Goal: Use online tool/utility: Utilize a website feature to perform a specific function

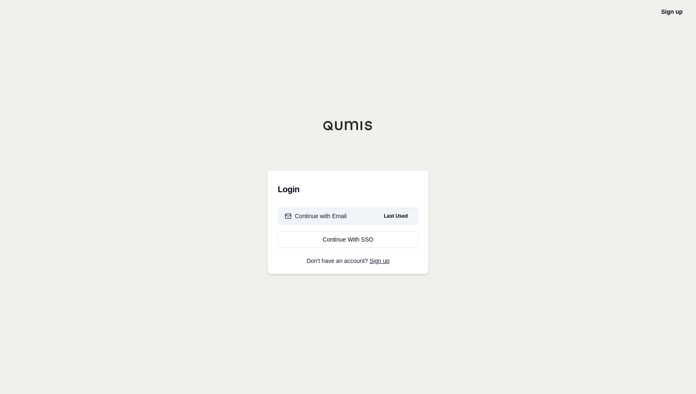
click at [295, 217] on div "Continue with Email" at bounding box center [316, 216] width 62 height 8
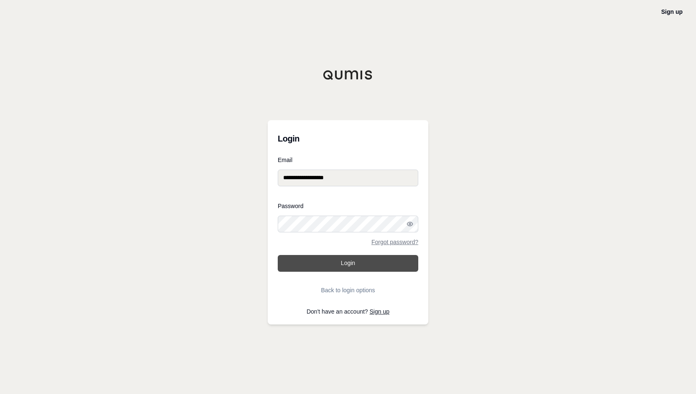
click at [370, 264] on button "Login" at bounding box center [348, 263] width 141 height 17
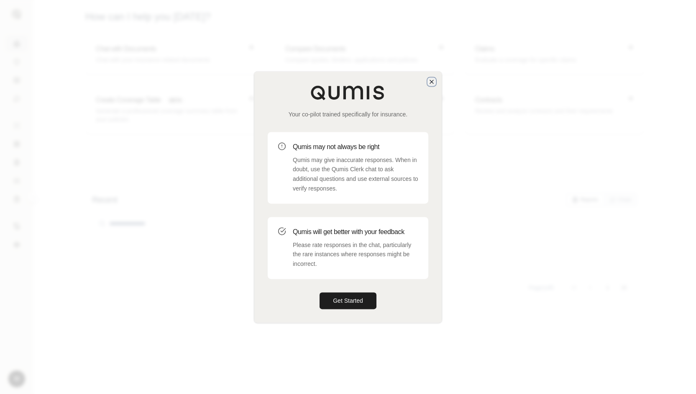
click at [430, 80] on icon "button" at bounding box center [431, 81] width 7 height 7
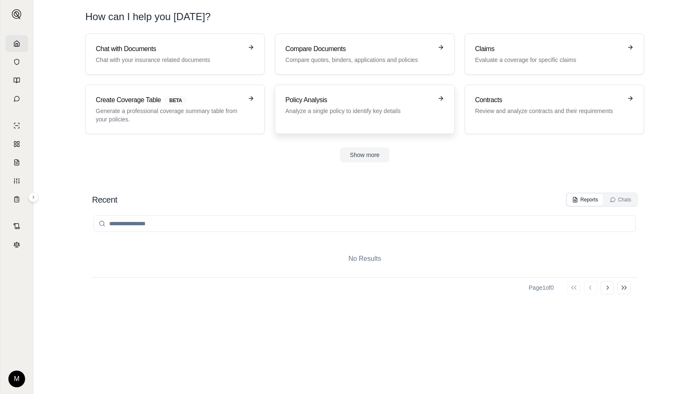
click at [299, 111] on p "Analyze a single policy to identify key details" at bounding box center [358, 111] width 147 height 8
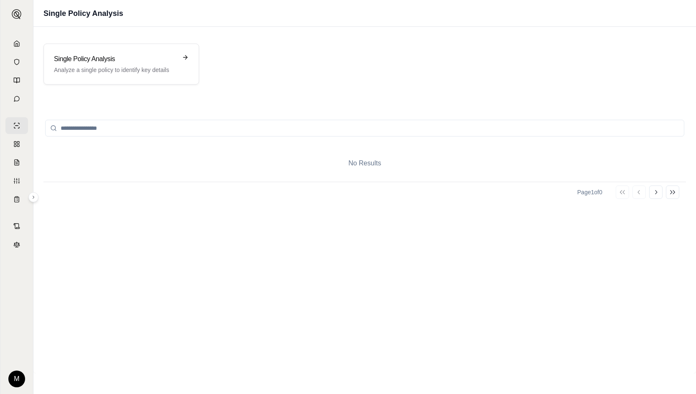
click at [335, 150] on div "No Results" at bounding box center [365, 163] width 643 height 37
click at [154, 54] on h3 "Single Policy Analysis" at bounding box center [115, 59] width 123 height 10
